Goal: Transaction & Acquisition: Register for event/course

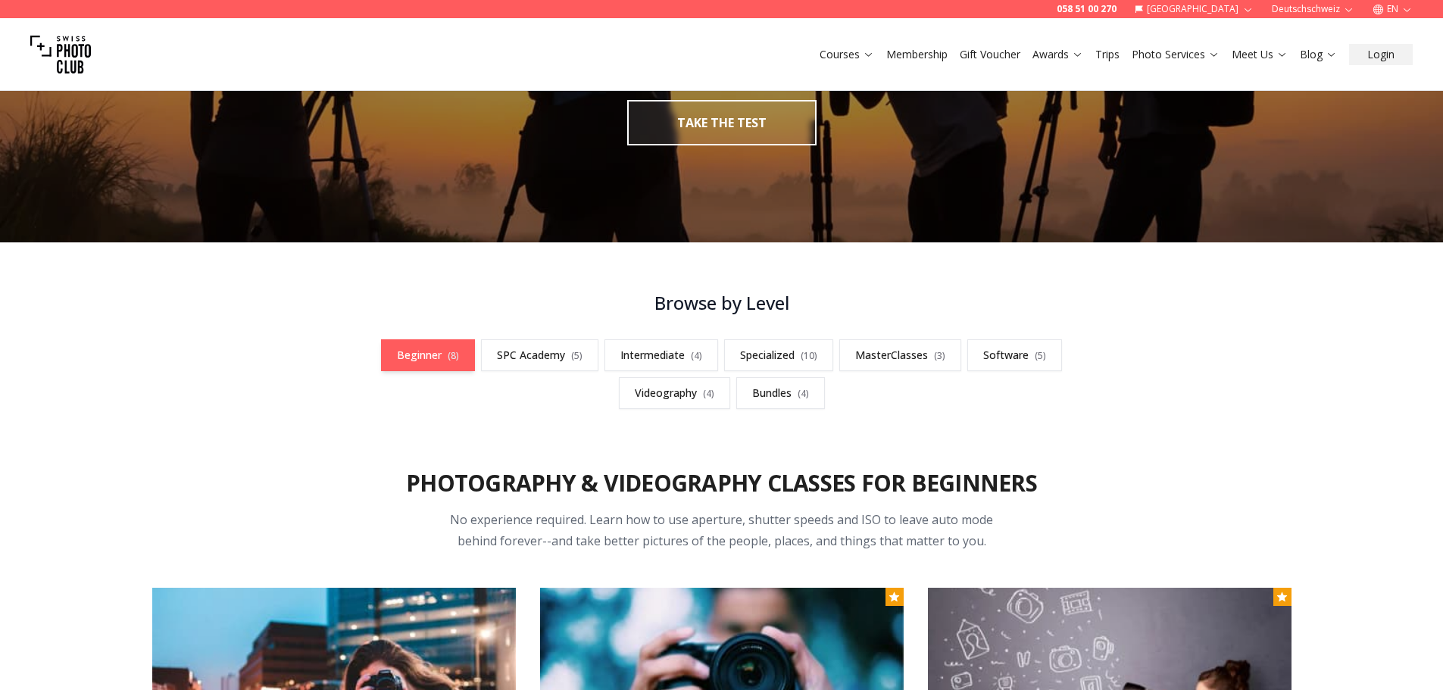
click at [425, 349] on link "Beginner ( 8 )" at bounding box center [428, 355] width 94 height 32
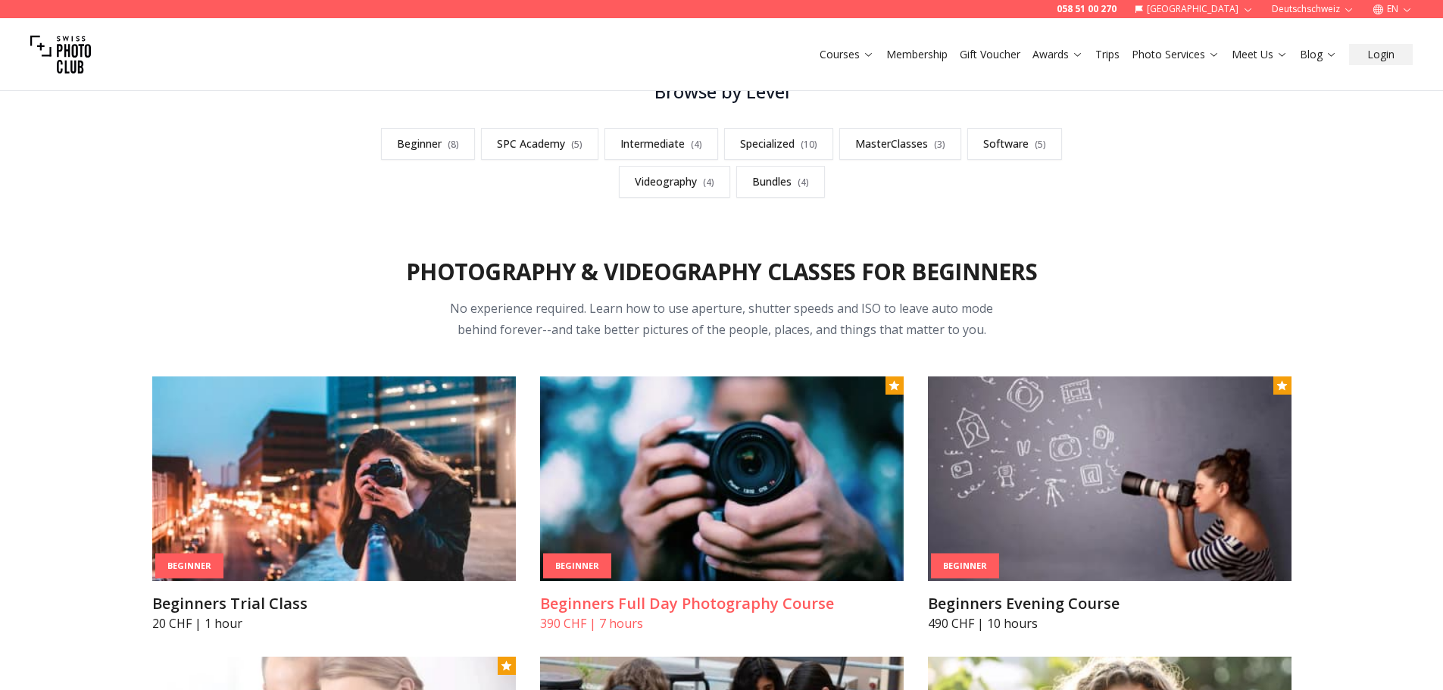
scroll to position [588, 0]
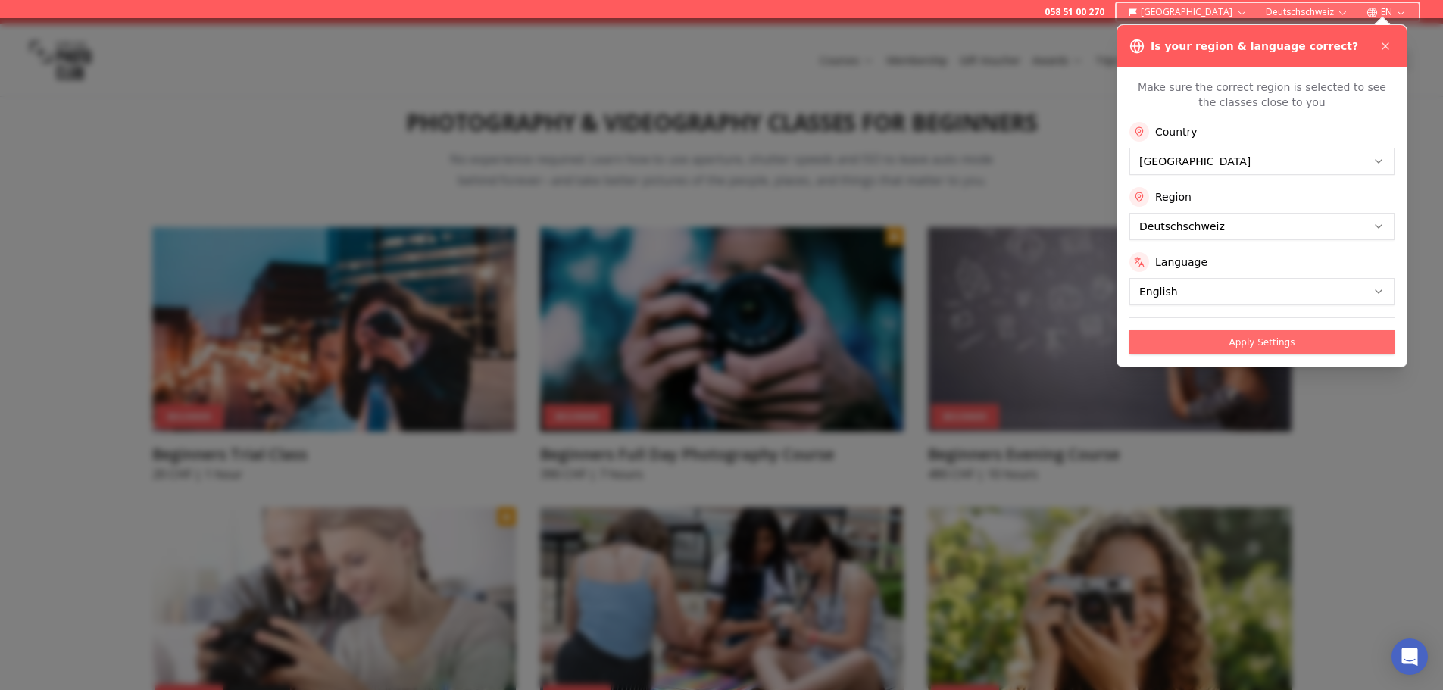
click at [1187, 350] on button "Apply Settings" at bounding box center [1262, 342] width 265 height 24
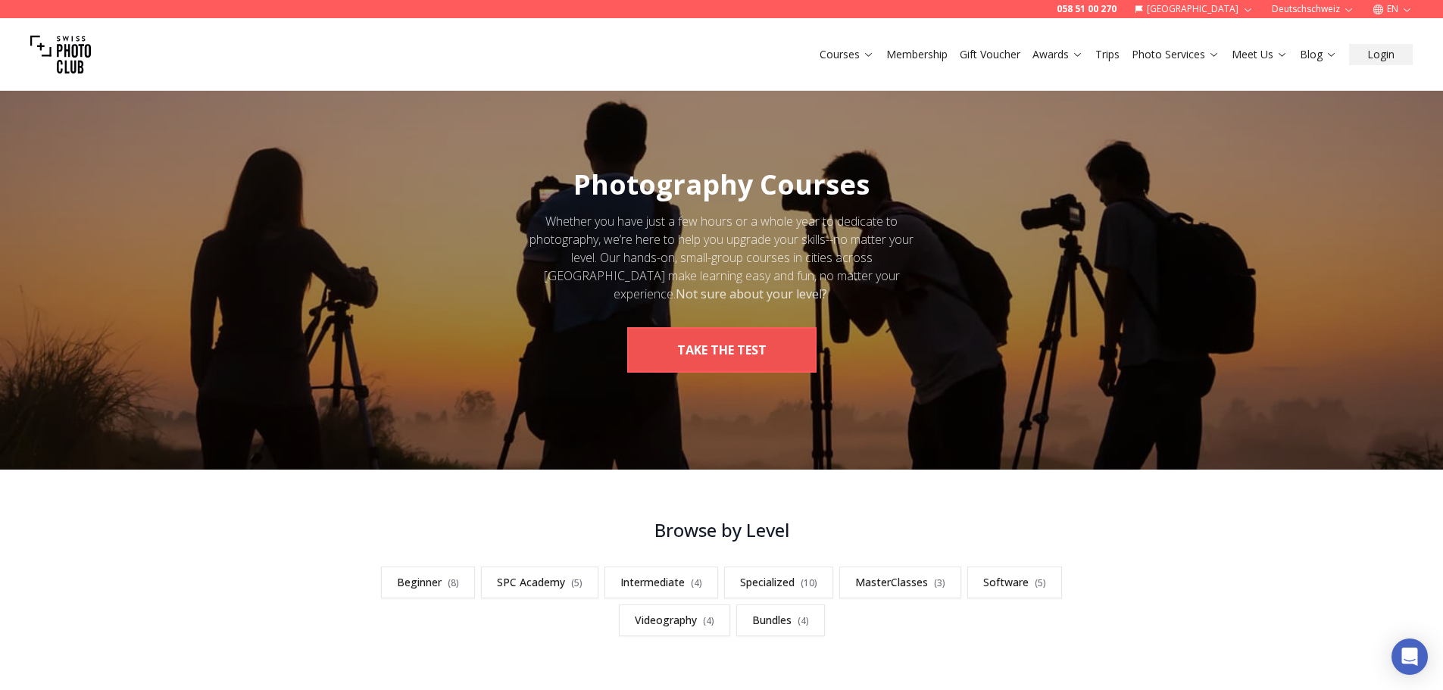
click at [695, 347] on button "take the test" at bounding box center [721, 349] width 189 height 45
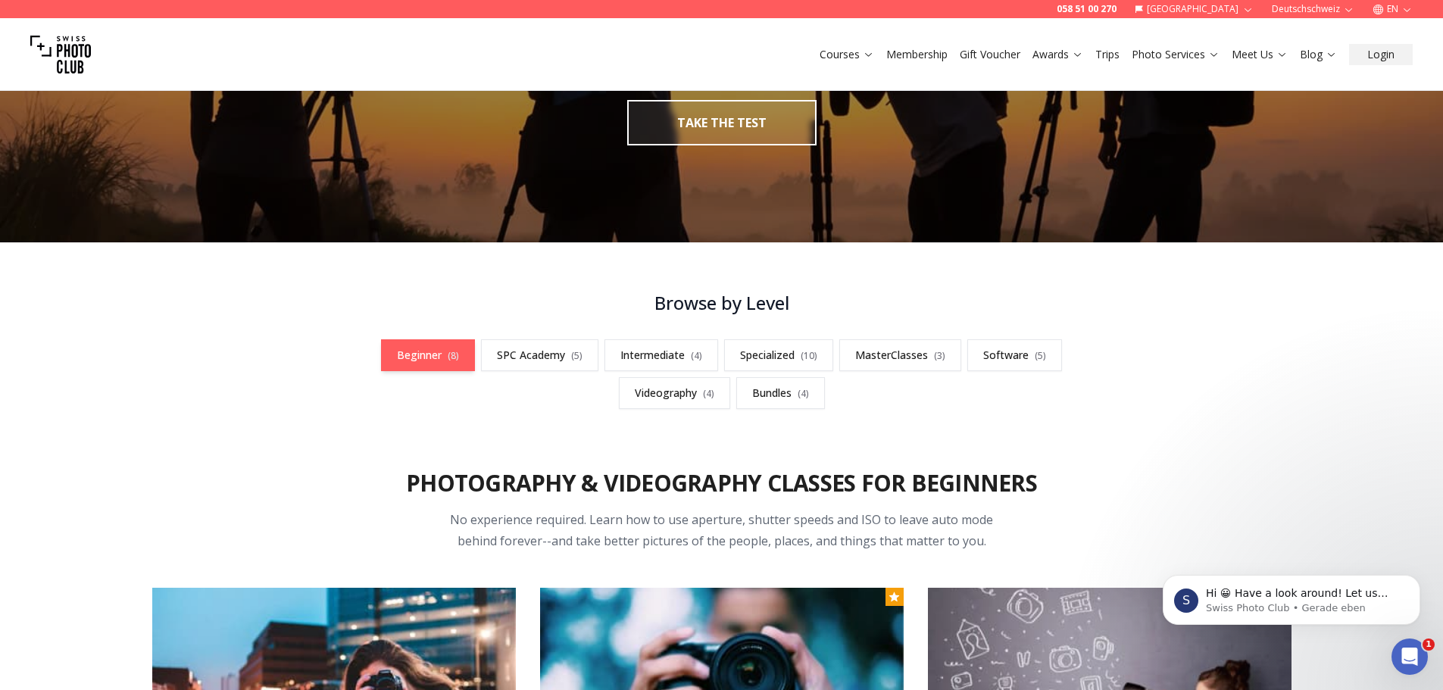
click at [398, 340] on link "Beginner ( 8 )" at bounding box center [428, 355] width 94 height 32
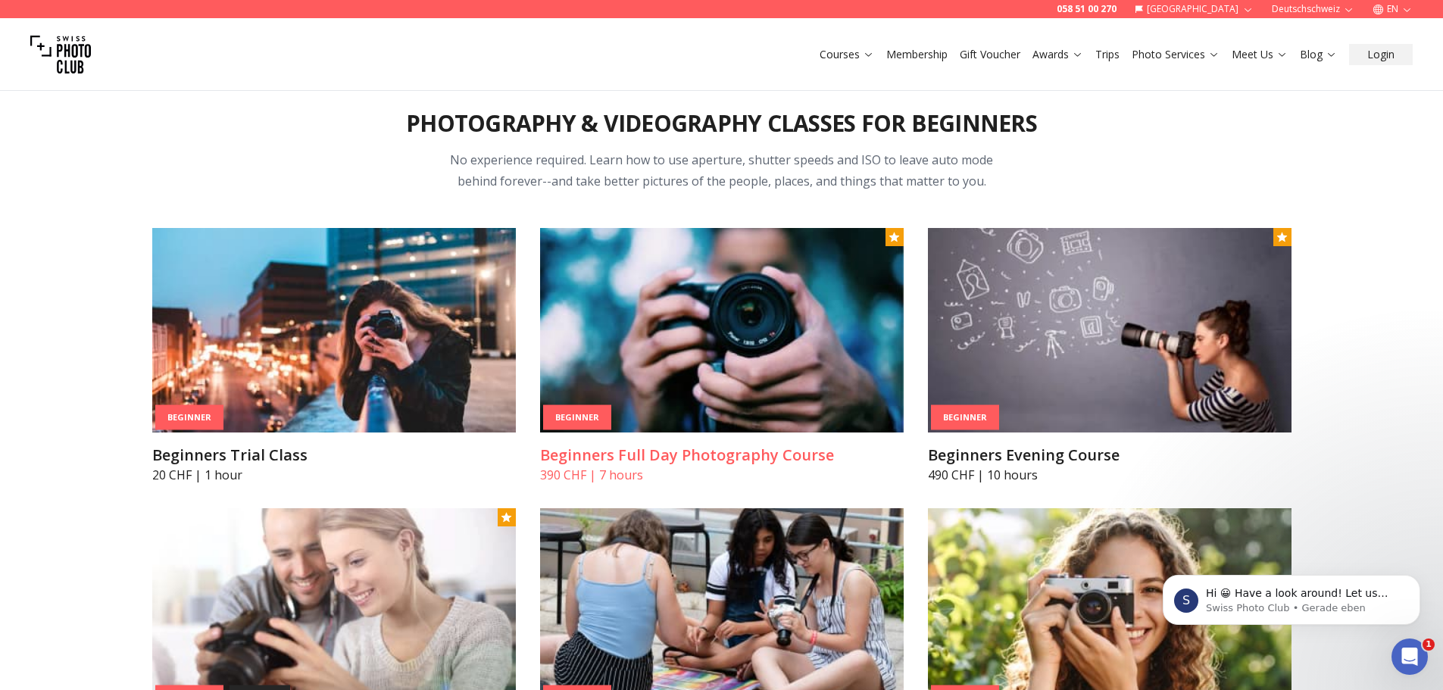
scroll to position [588, 0]
click at [660, 455] on h3 "Beginners Full Day Photography Course" at bounding box center [722, 454] width 364 height 21
